Goal: Navigation & Orientation: Find specific page/section

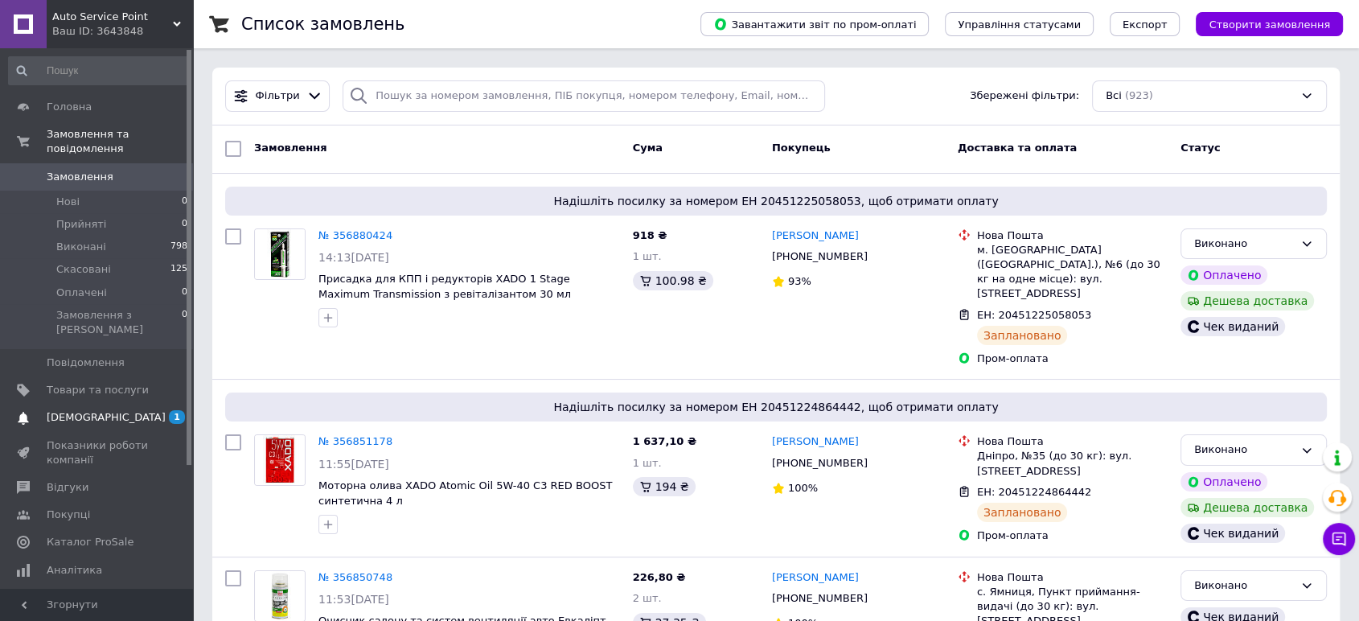
click at [95, 410] on span "[DEMOGRAPHIC_DATA]" at bounding box center [106, 417] width 119 height 14
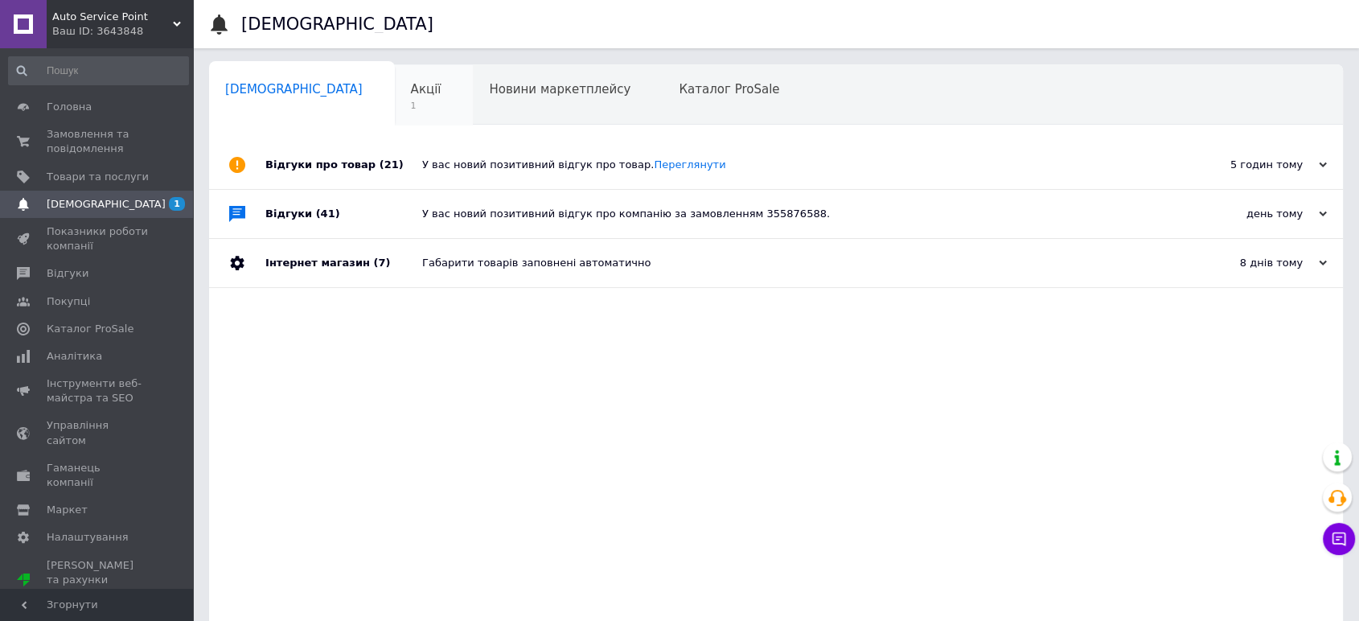
click at [395, 93] on div "Акції 1" at bounding box center [434, 95] width 79 height 61
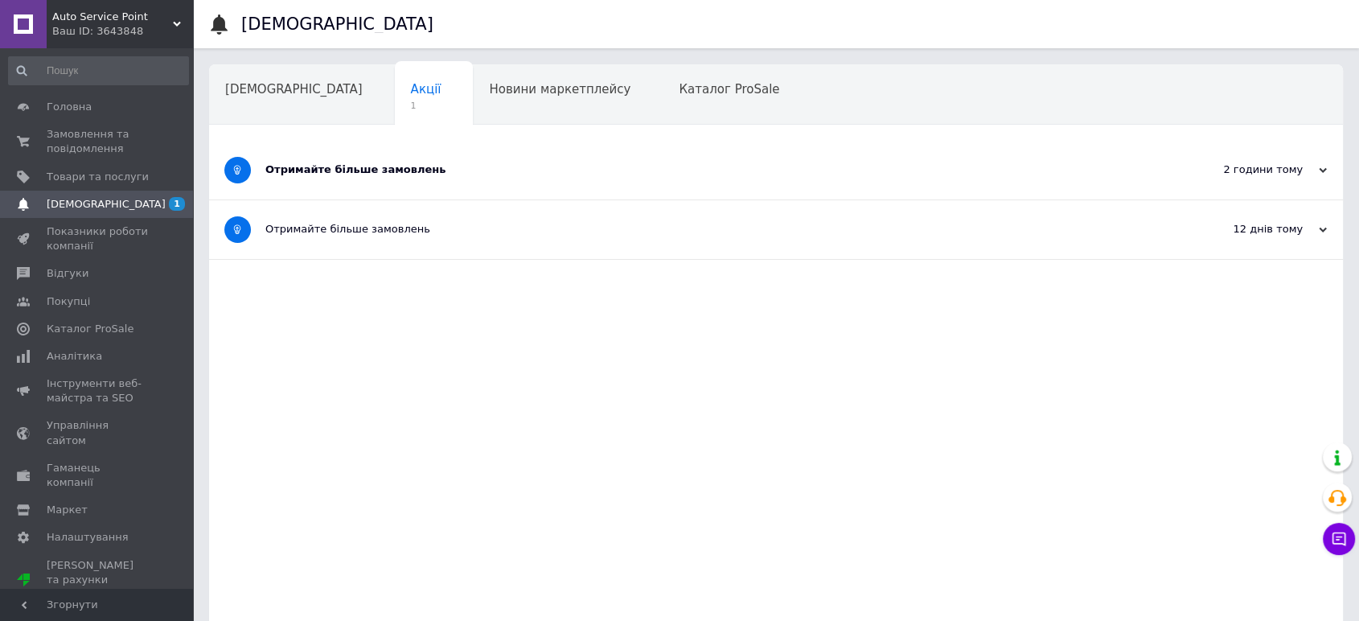
click at [327, 166] on div "Отримайте більше замовлень" at bounding box center [715, 169] width 901 height 14
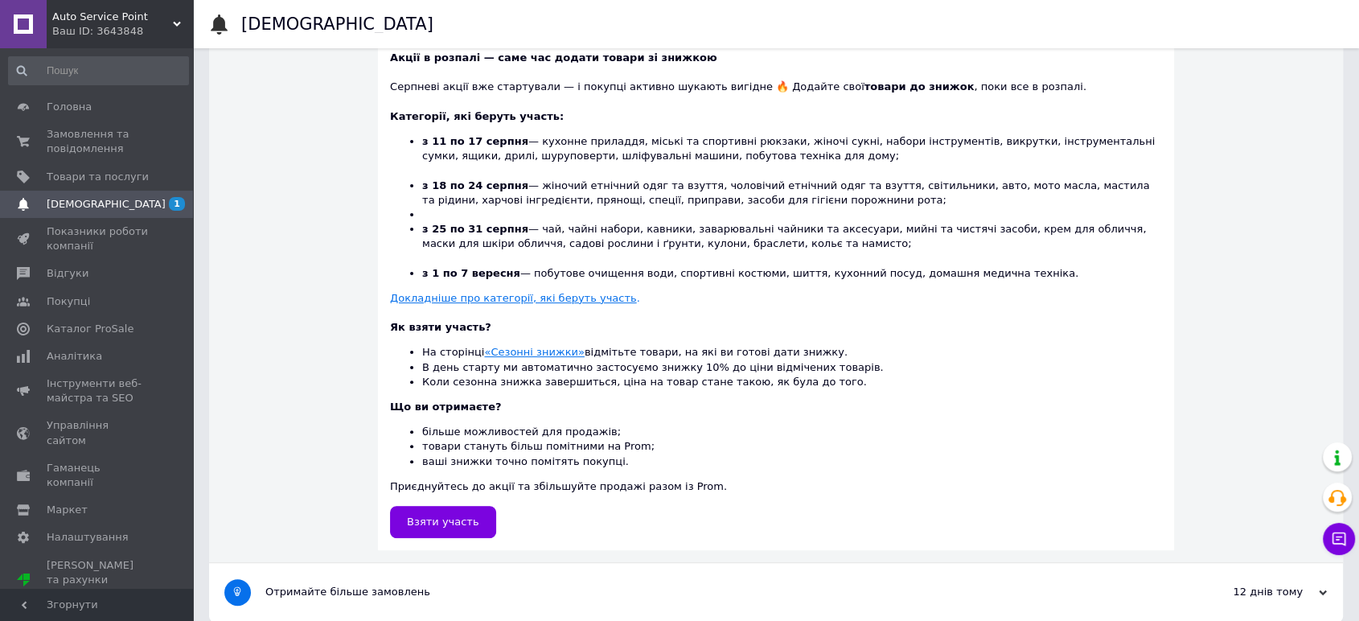
scroll to position [403, 0]
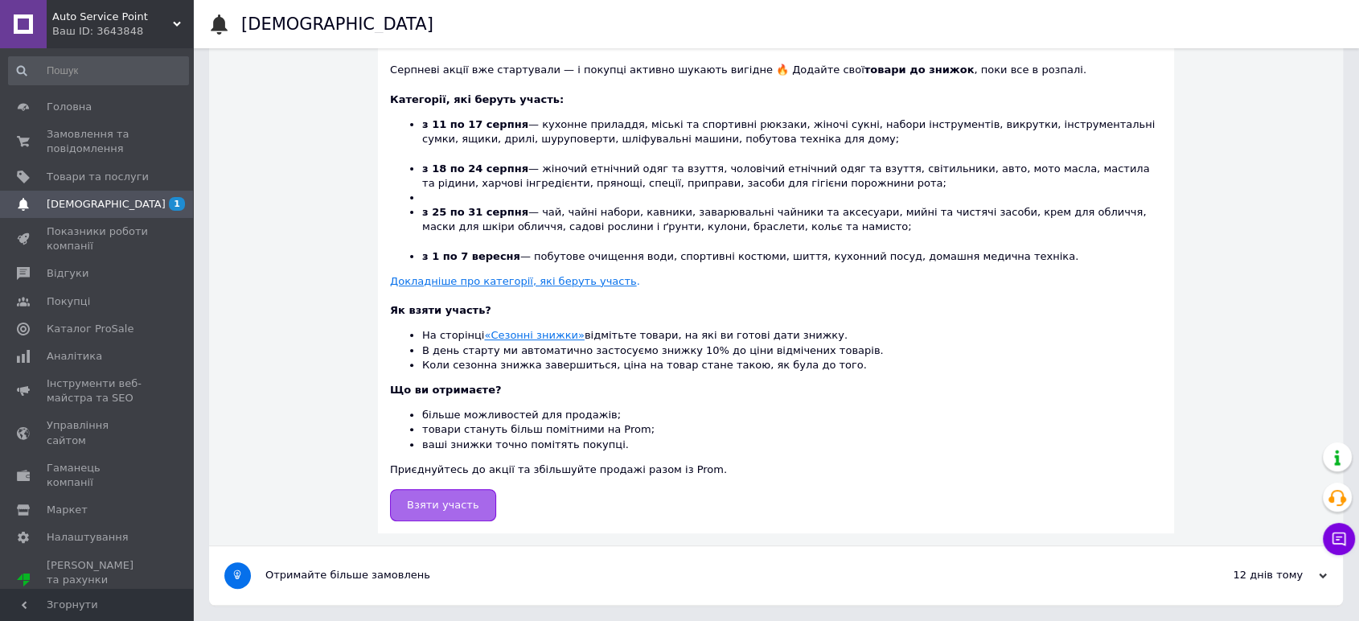
click at [444, 508] on span "Взяти участь" at bounding box center [443, 505] width 72 height 12
click at [79, 118] on link "Головна" at bounding box center [98, 106] width 197 height 27
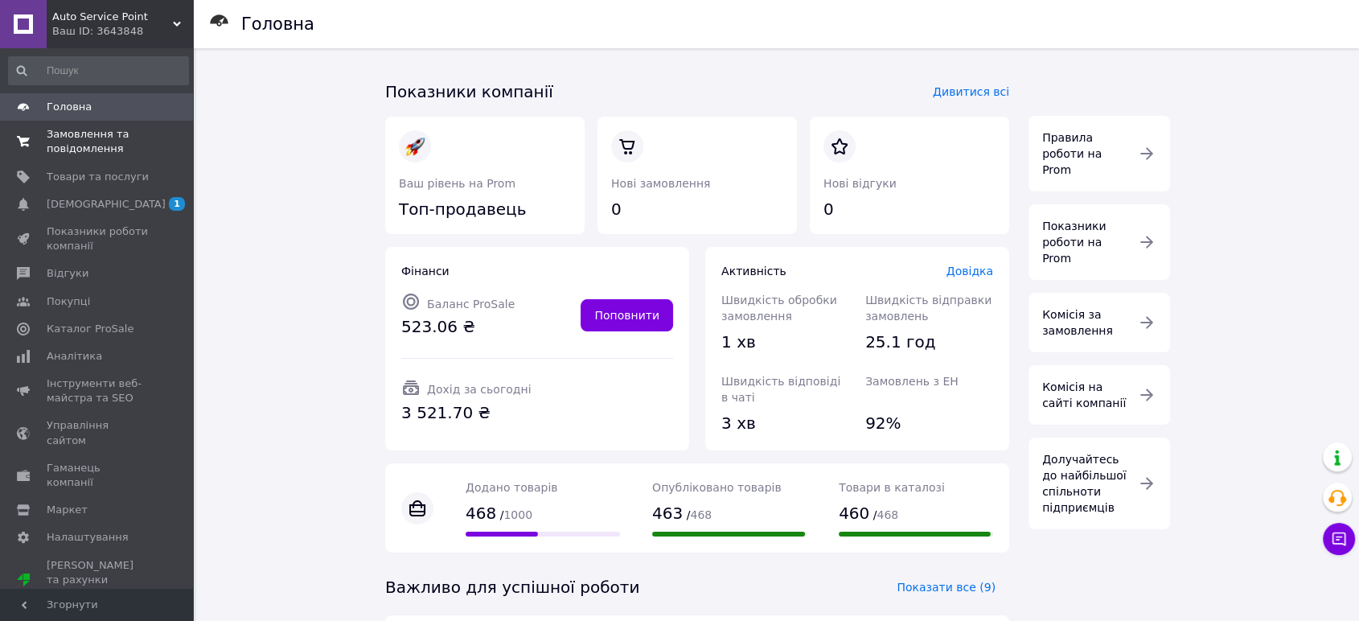
click at [82, 150] on span "Замовлення та повідомлення" at bounding box center [98, 141] width 102 height 29
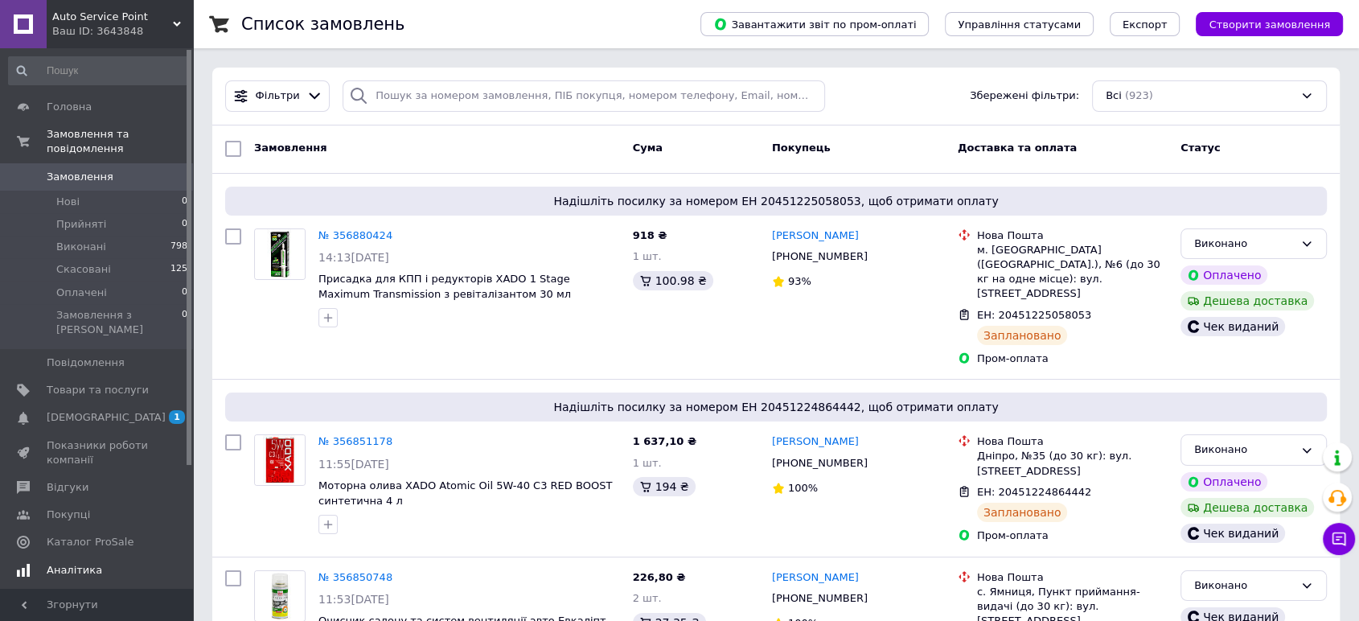
click at [70, 563] on span "Аналітика" at bounding box center [75, 570] width 56 height 14
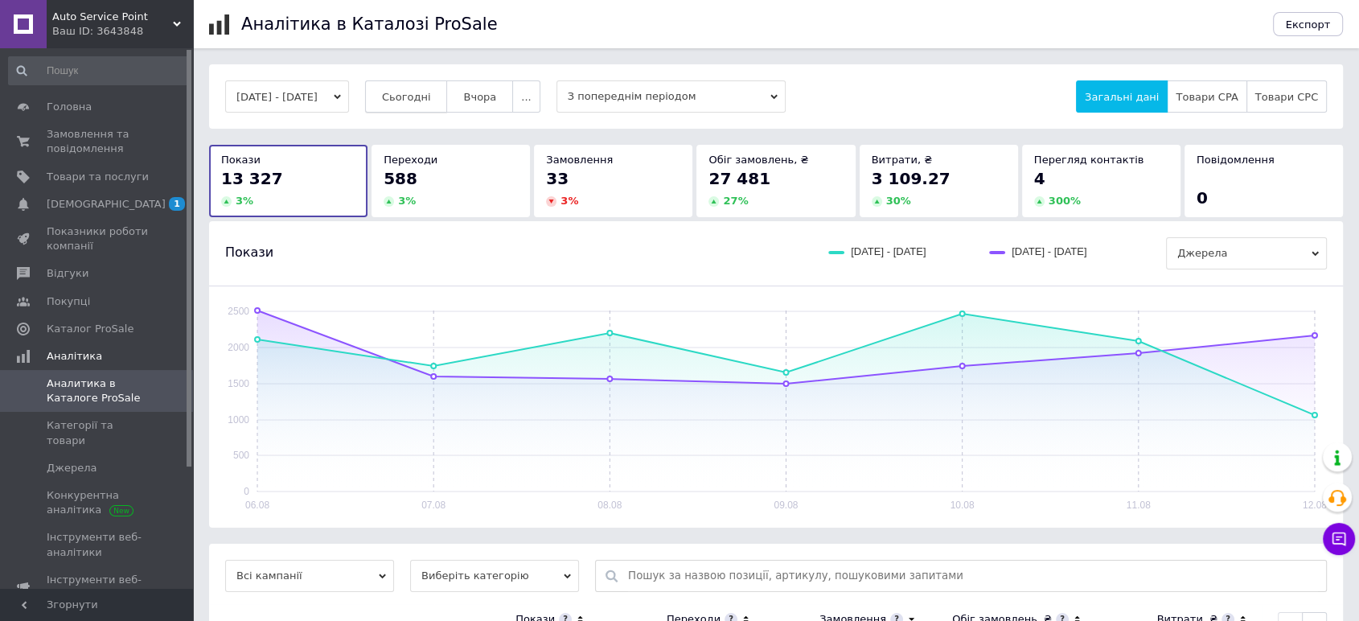
click at [430, 91] on span "Сьогодні" at bounding box center [406, 97] width 49 height 12
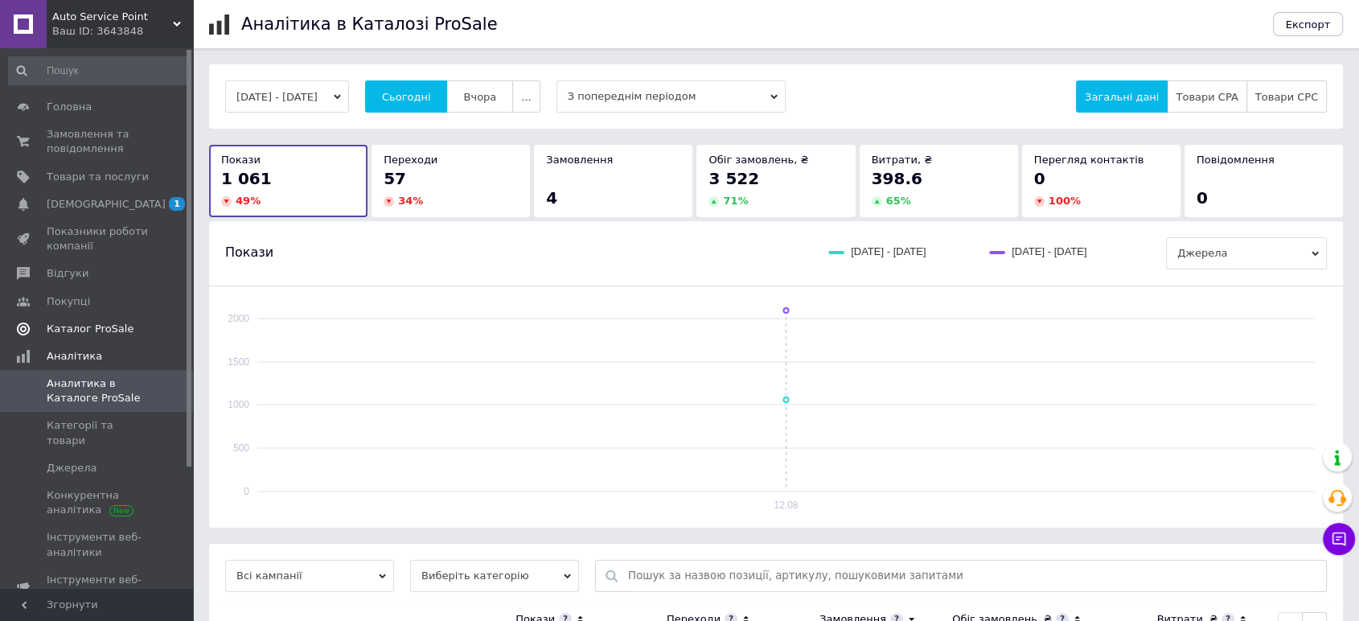
click at [71, 327] on span "Каталог ProSale" at bounding box center [90, 329] width 87 height 14
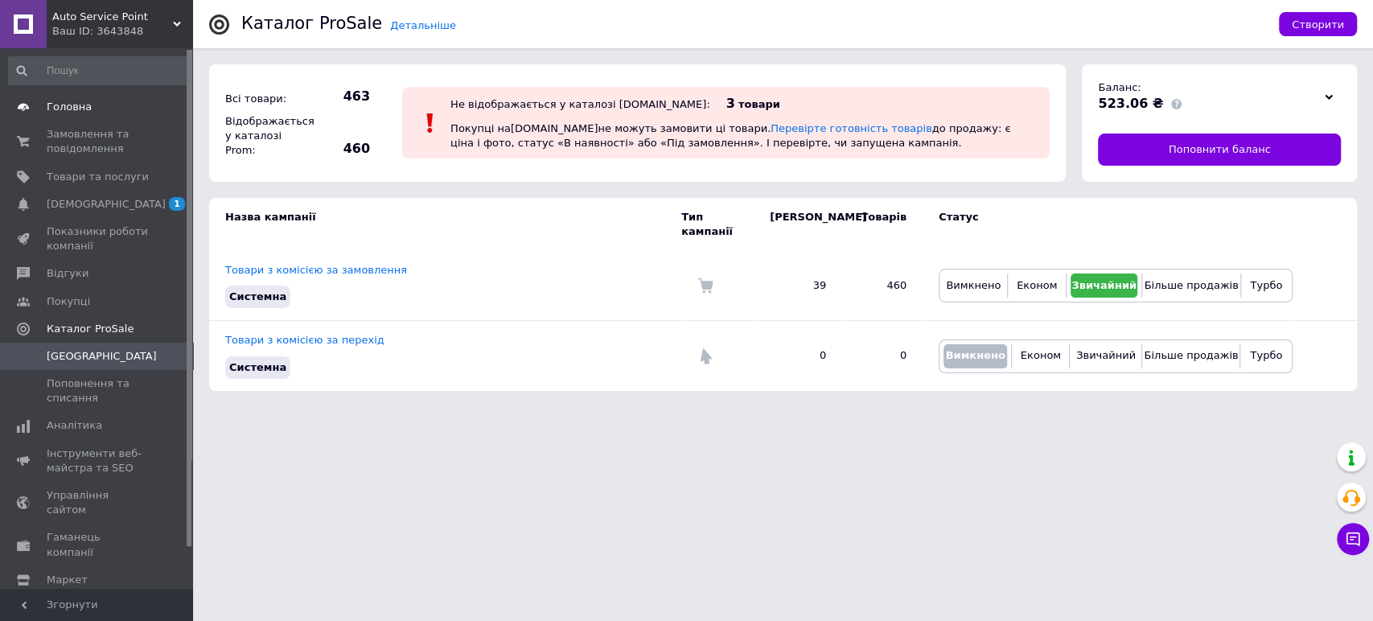
click at [43, 101] on span at bounding box center [23, 107] width 47 height 14
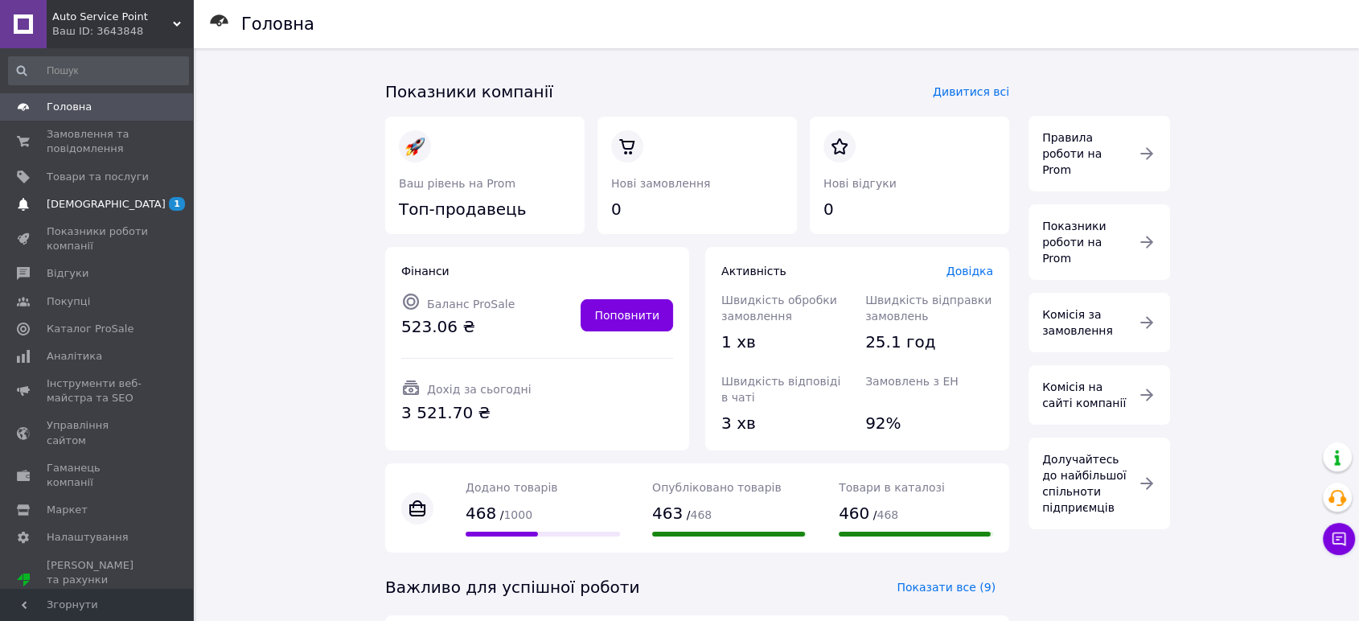
click at [109, 208] on span "[DEMOGRAPHIC_DATA]" at bounding box center [98, 204] width 102 height 14
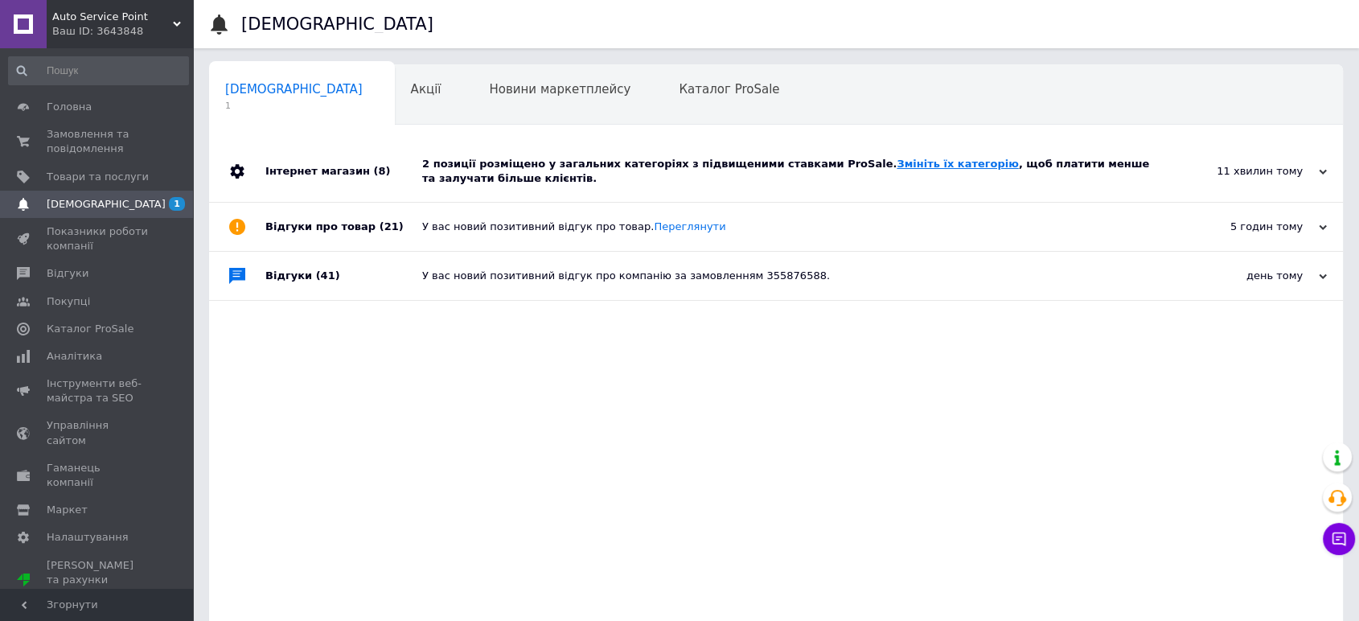
click at [897, 159] on link "Змініть їх категорію" at bounding box center [957, 164] width 121 height 12
